Goal: Obtain resource: Download file/media

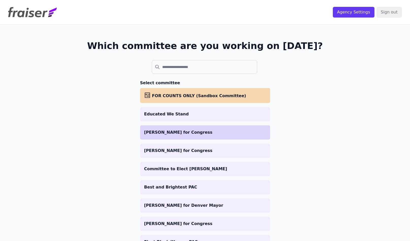
click at [183, 133] on p "[PERSON_NAME] for Congress" at bounding box center [205, 132] width 122 height 6
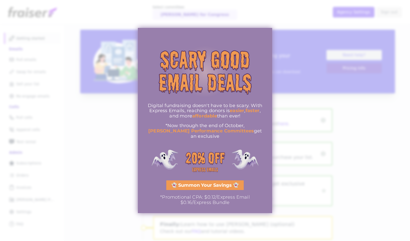
click at [316, 87] on div at bounding box center [205, 120] width 410 height 241
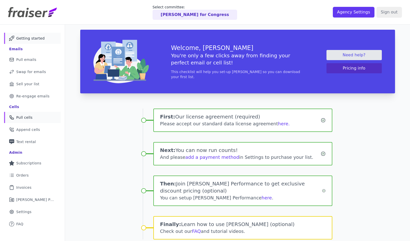
click at [29, 119] on span "Pull cells" at bounding box center [24, 117] width 16 height 5
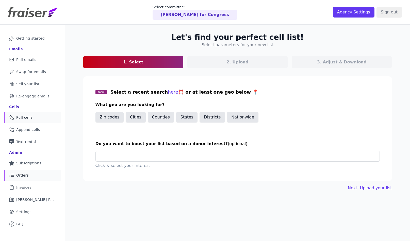
click at [27, 173] on span "Orders" at bounding box center [22, 175] width 12 height 5
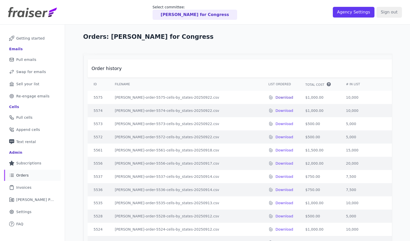
click at [276, 98] on p "Download" at bounding box center [285, 97] width 18 height 5
